Goal: Information Seeking & Learning: Find specific fact

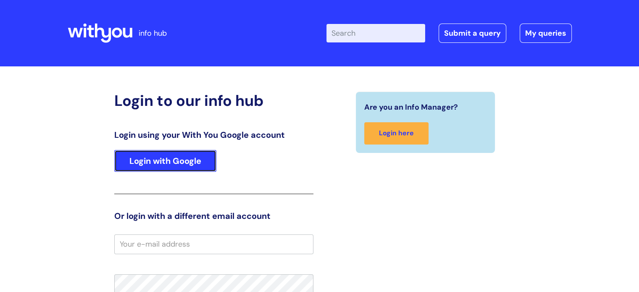
click at [181, 158] on link "Login with Google" at bounding box center [165, 161] width 102 height 22
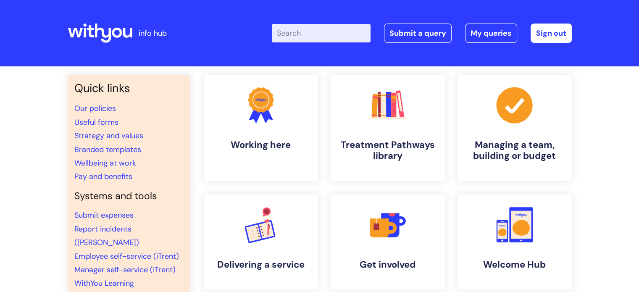
click at [291, 35] on input "Enter your search term here..." at bounding box center [321, 33] width 99 height 18
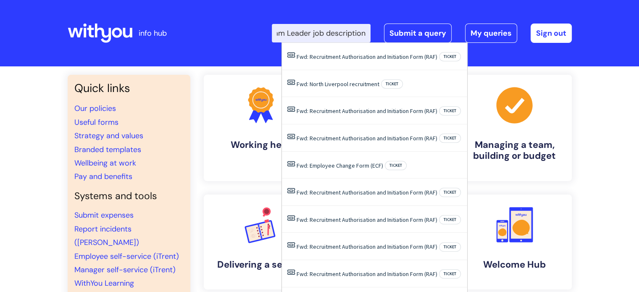
scroll to position [0, 20]
type input "Team Leader job description"
click button "Search" at bounding box center [0, 0] width 0 height 0
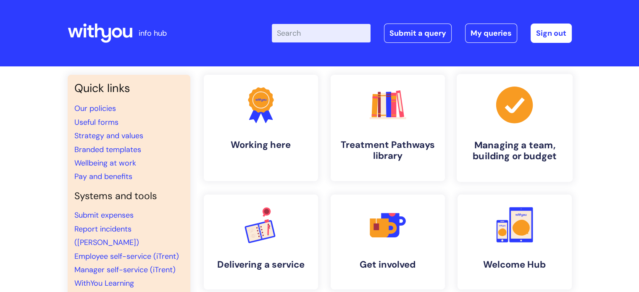
click at [508, 141] on h4 "Managing a team, building or budget" at bounding box center [514, 150] width 102 height 23
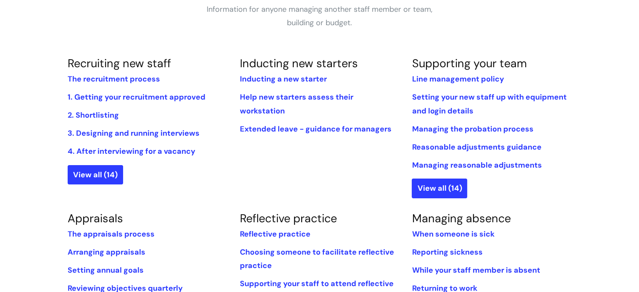
scroll to position [203, 0]
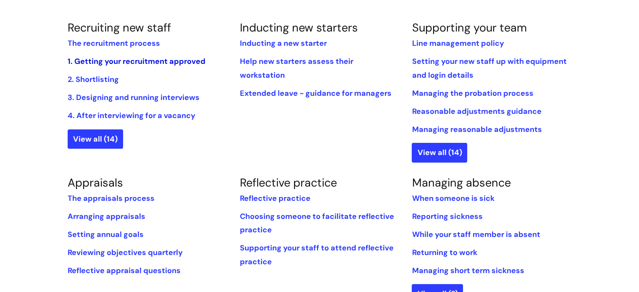
click at [170, 62] on link "1. Getting your recruitment approved" at bounding box center [137, 61] width 138 height 10
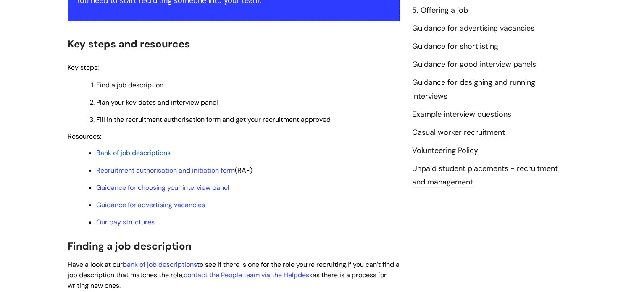
scroll to position [194, 0]
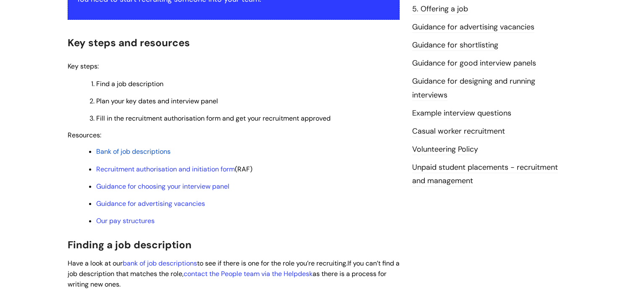
click at [155, 151] on span "Bank of job descriptions" at bounding box center [133, 151] width 74 height 9
